Goal: Use online tool/utility

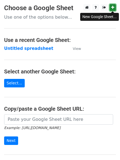
click at [112, 8] on icon at bounding box center [112, 7] width 3 height 4
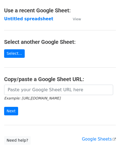
scroll to position [58, 0]
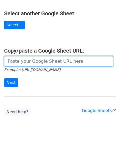
click at [18, 65] on input "url" at bounding box center [58, 61] width 109 height 10
paste input "[URL][DOMAIN_NAME]"
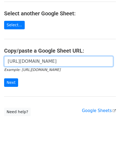
scroll to position [0, 120]
type input "[URL][DOMAIN_NAME]"
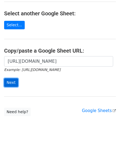
scroll to position [0, 0]
click at [9, 83] on input "Next" at bounding box center [11, 83] width 14 height 9
